Goal: Connect with others: Connect with others

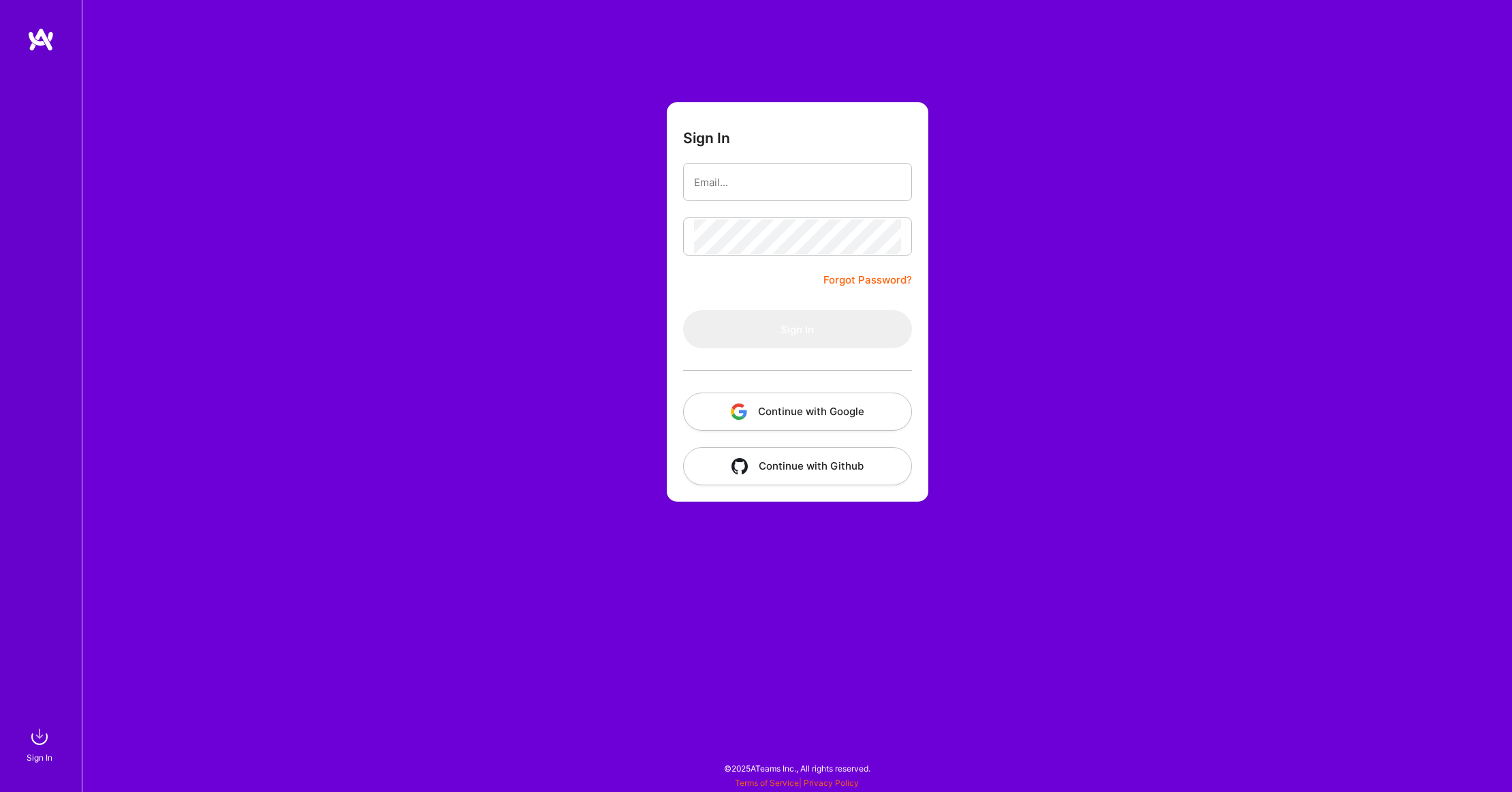
click at [726, 194] on input "email" at bounding box center [797, 182] width 207 height 35
type input "[EMAIL_ADDRESS][DOMAIN_NAME]"
click at [815, 338] on button "Sign In" at bounding box center [797, 329] width 229 height 38
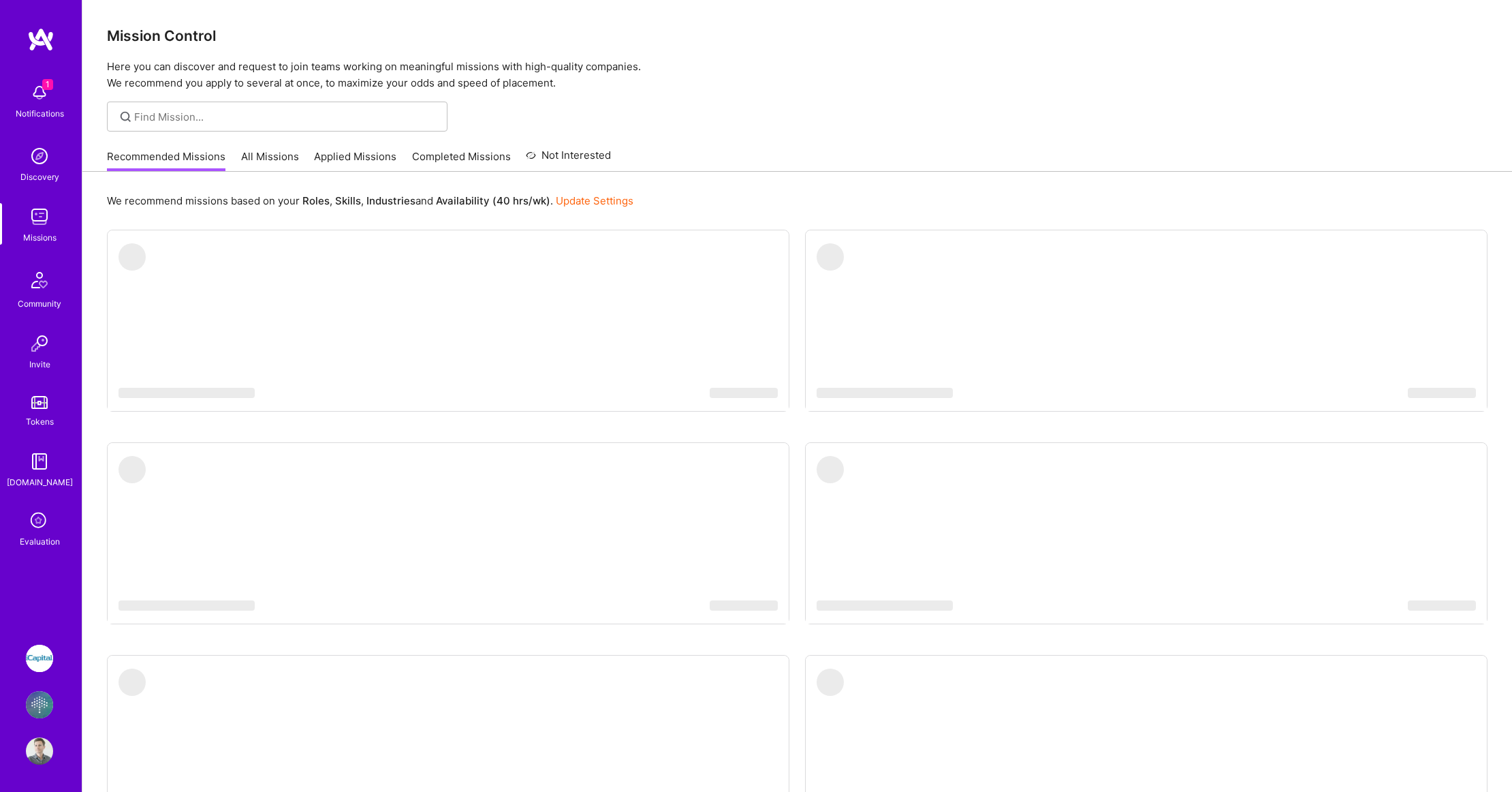
click at [36, 703] on img at bounding box center [40, 705] width 27 height 27
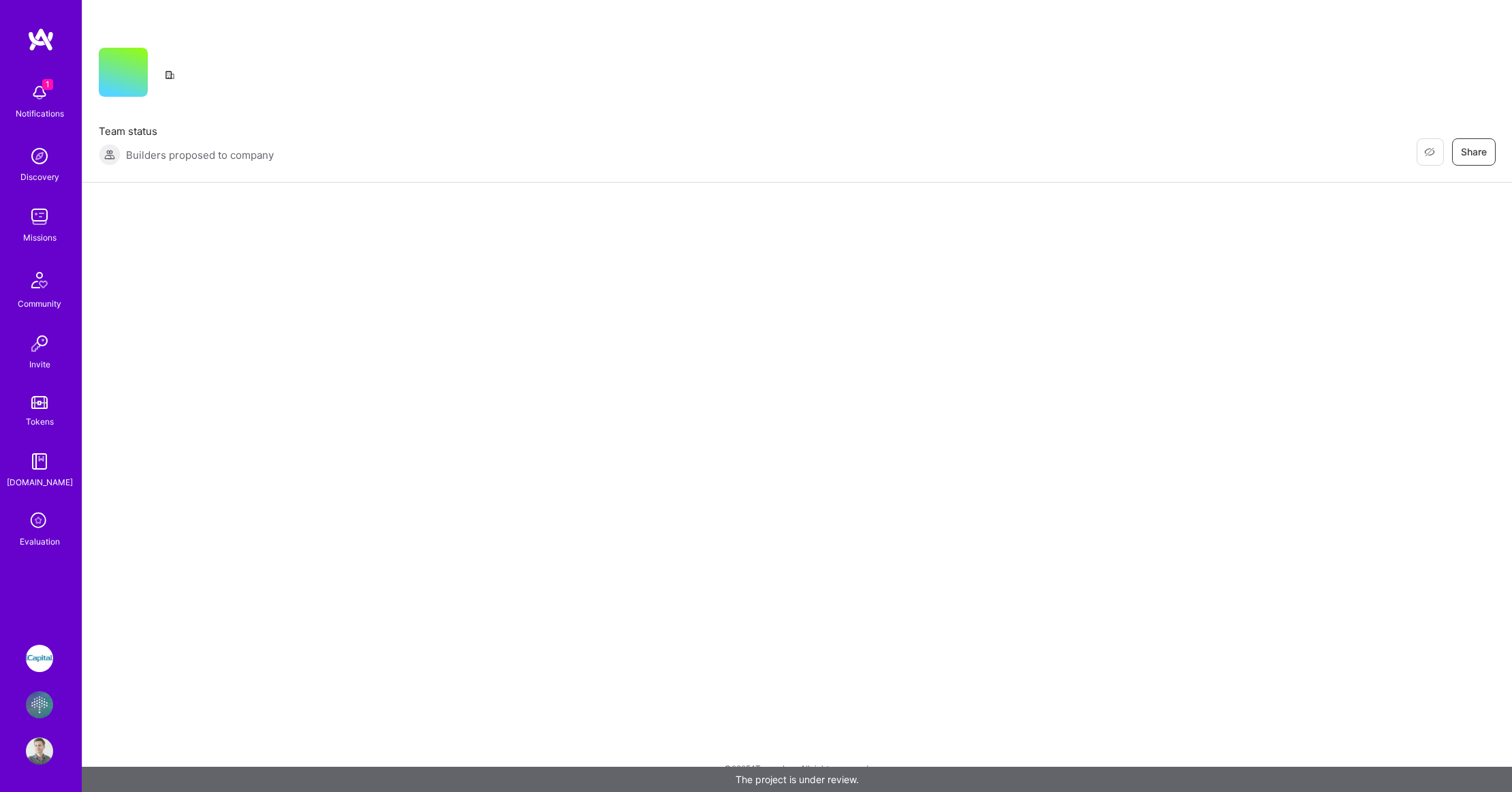
click at [40, 108] on div "Notifications" at bounding box center [40, 114] width 48 height 14
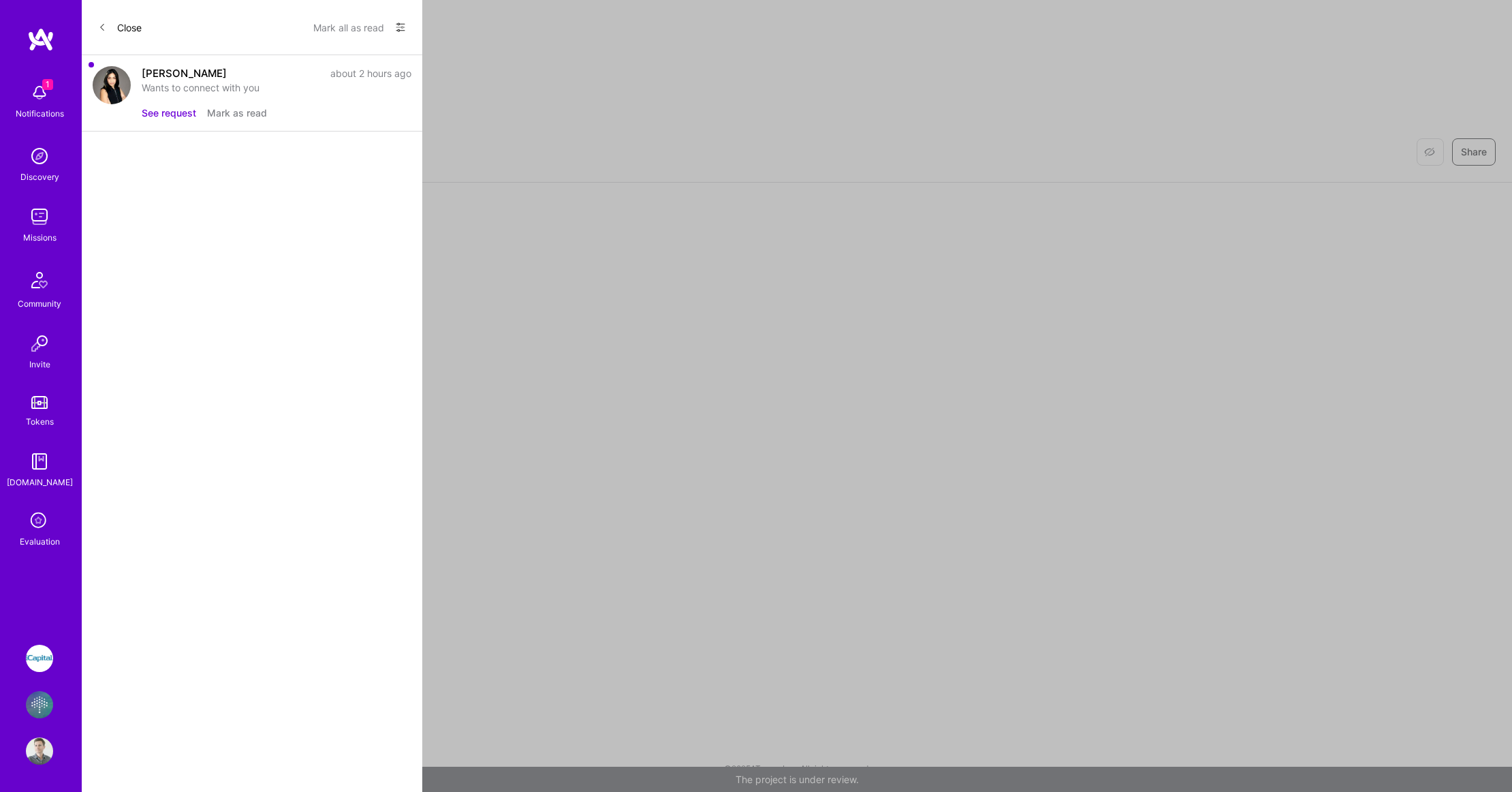
click at [174, 111] on button "See request" at bounding box center [169, 113] width 55 height 14
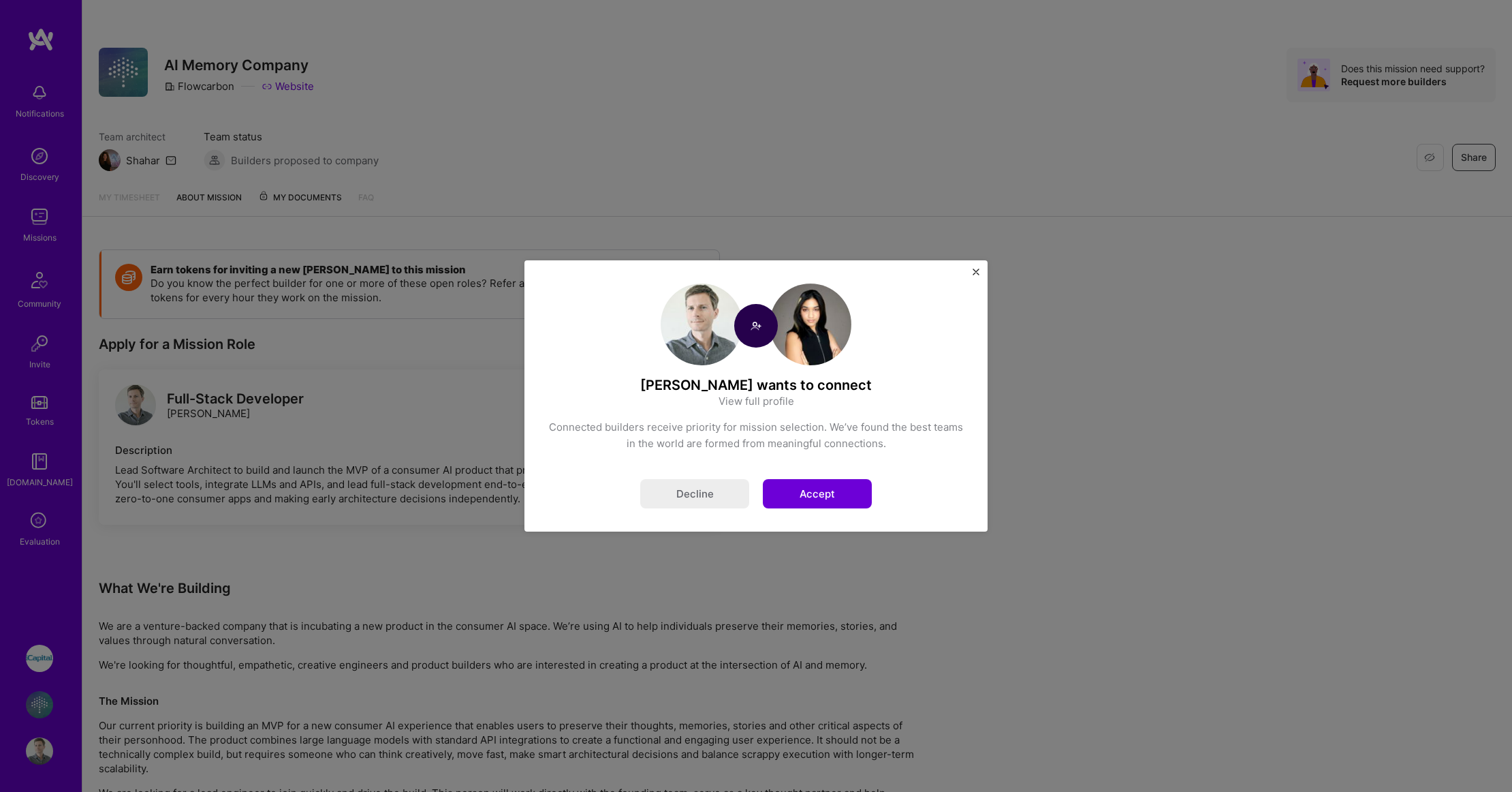
click at [836, 492] on button "Accept" at bounding box center [817, 493] width 109 height 30
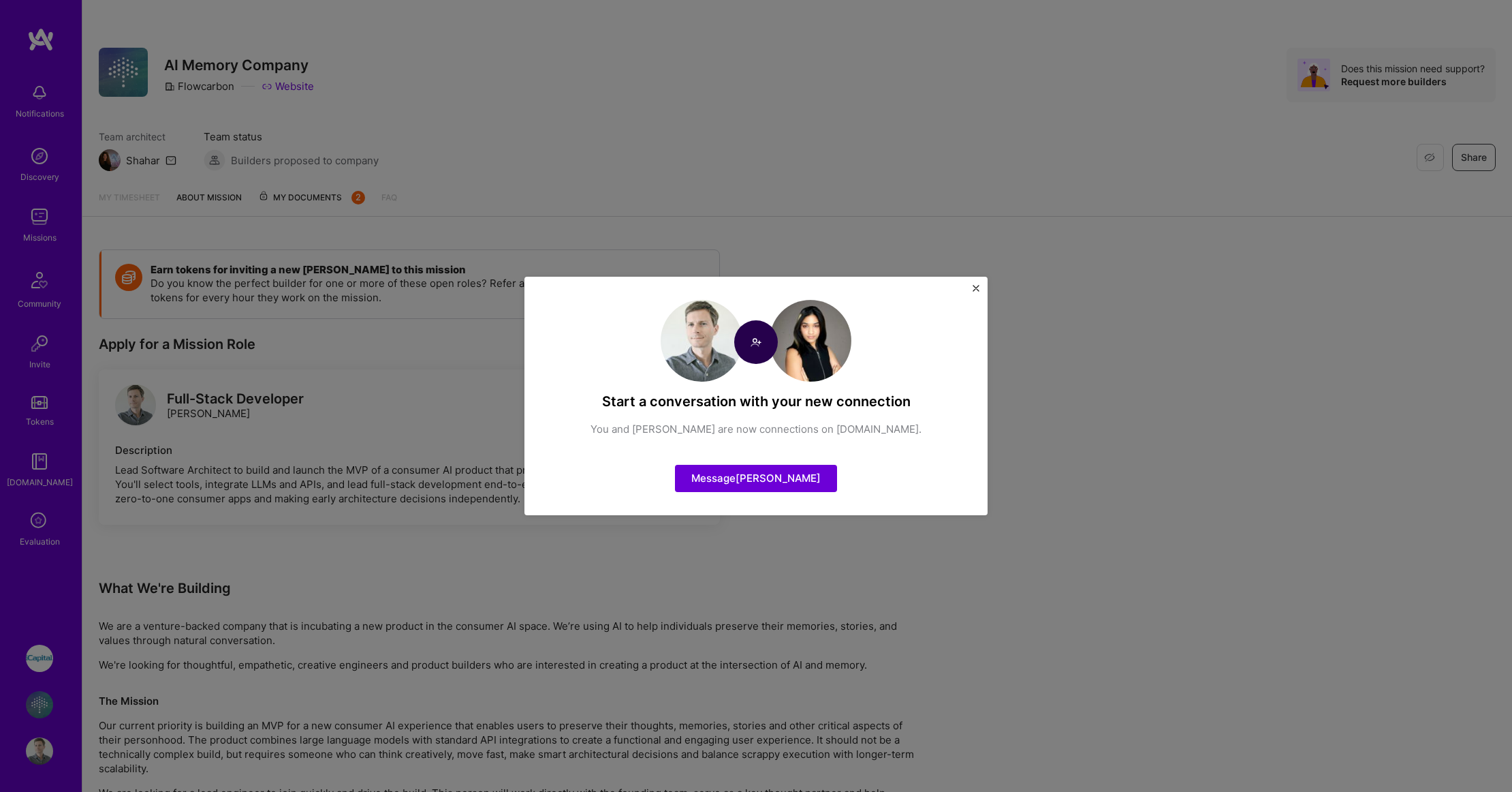
click at [975, 292] on button "Close" at bounding box center [976, 292] width 6 height 14
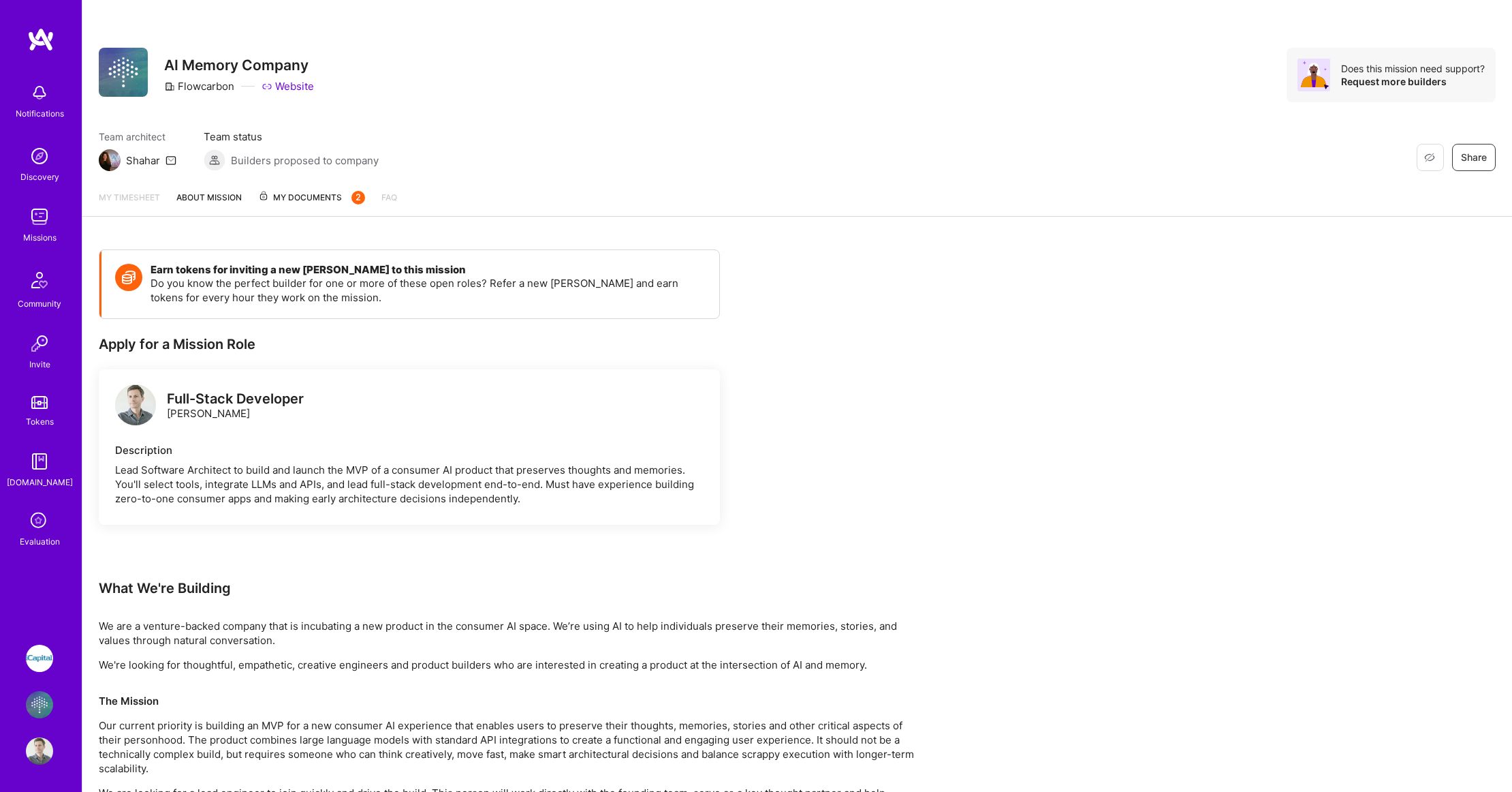
click at [324, 204] on span "My Documents 2" at bounding box center [312, 197] width 107 height 15
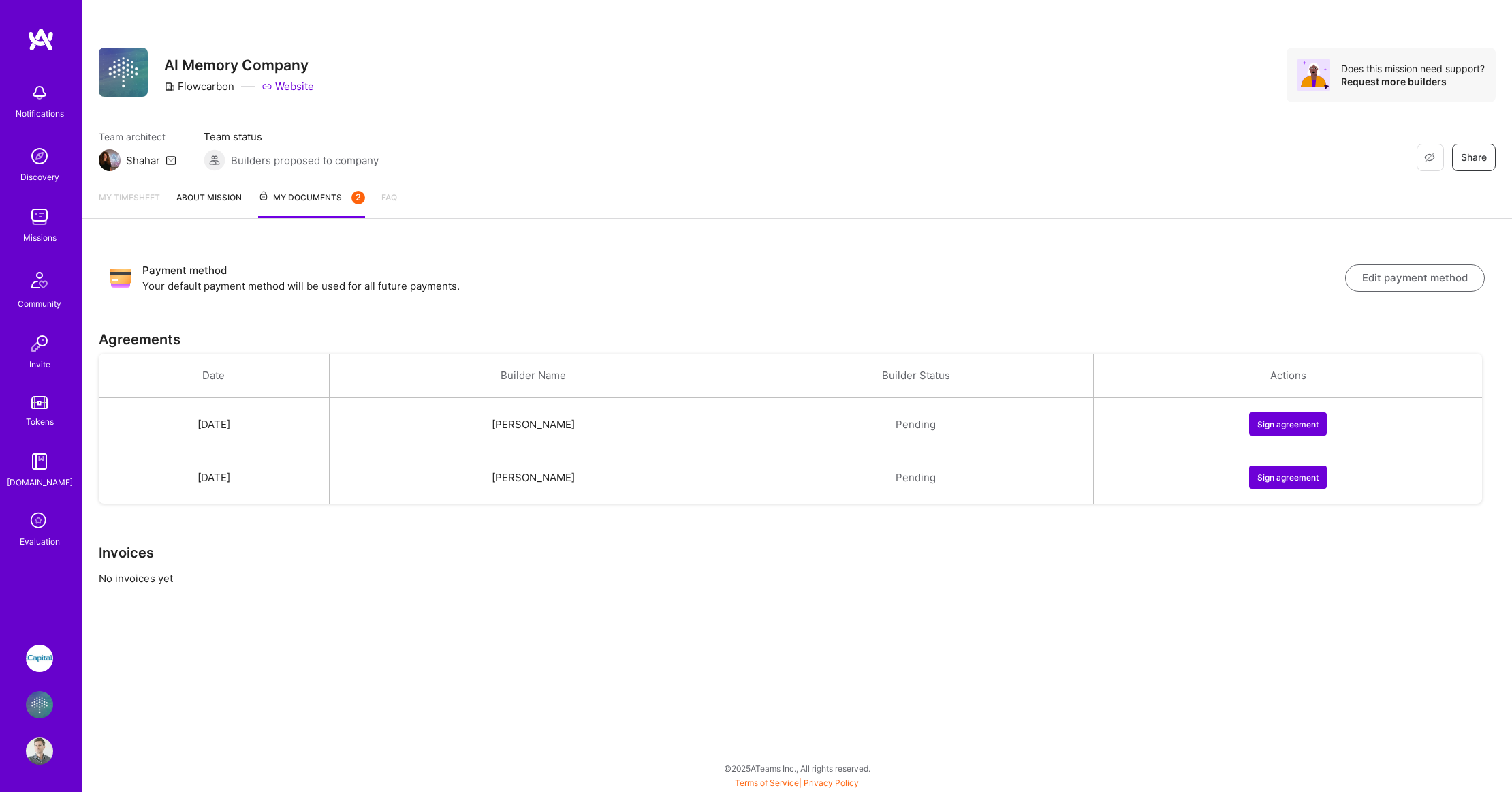
click at [1281, 420] on button "Sign agreement" at bounding box center [1288, 424] width 78 height 23
click at [1061, 248] on div "Payment method Your default payment method will be used for all future payments…" at bounding box center [797, 432] width 1430 height 393
